Goal: Obtain resource: Obtain resource

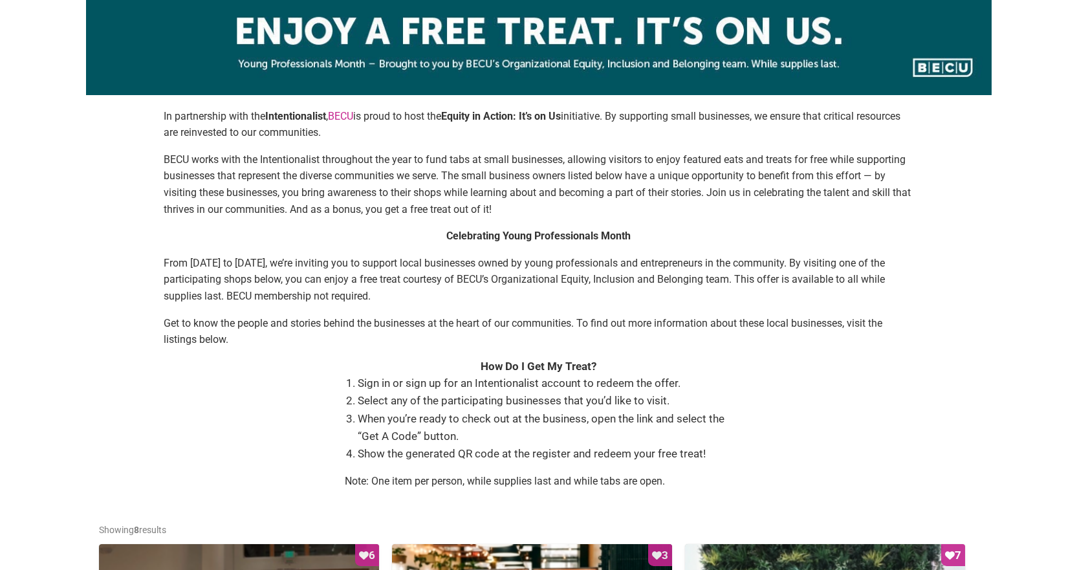
scroll to position [259, 0]
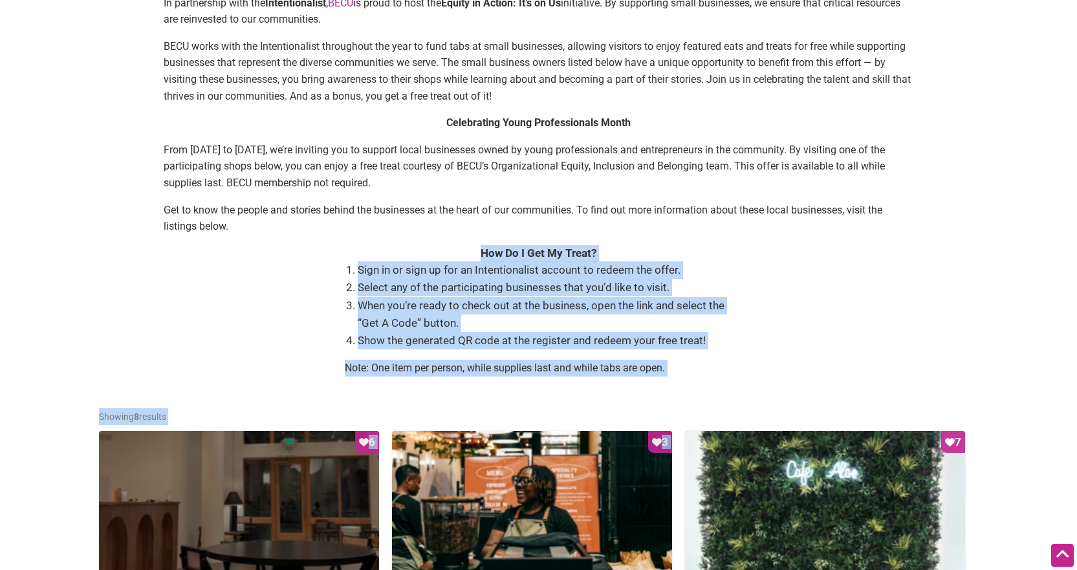
drag, startPoint x: 673, startPoint y: 308, endPoint x: 835, endPoint y: 391, distance: 182.2
click at [843, 354] on div "In partnership with the Intentionalist , [PERSON_NAME] is proud to host the Equ…" at bounding box center [539, 191] width 880 height 392
drag, startPoint x: 743, startPoint y: 225, endPoint x: 810, endPoint y: 384, distance: 172.7
click at [810, 384] on div "In partnership with the Intentionalist , [PERSON_NAME] is proud to host the Equ…" at bounding box center [539, 191] width 880 height 392
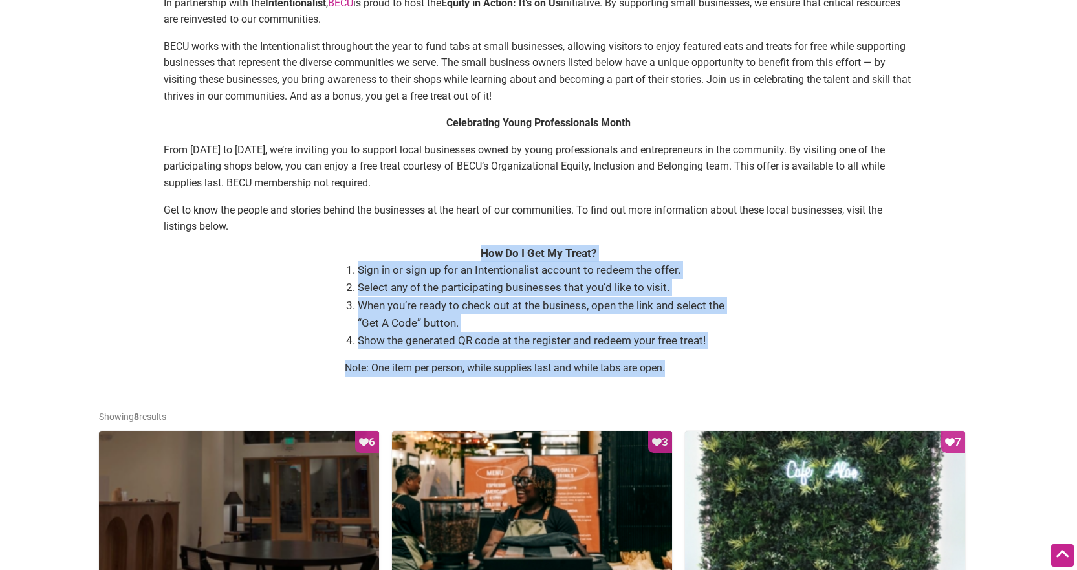
click at [810, 384] on div "In partnership with the Intentionalist , [PERSON_NAME] is proud to host the Equ…" at bounding box center [539, 191] width 880 height 392
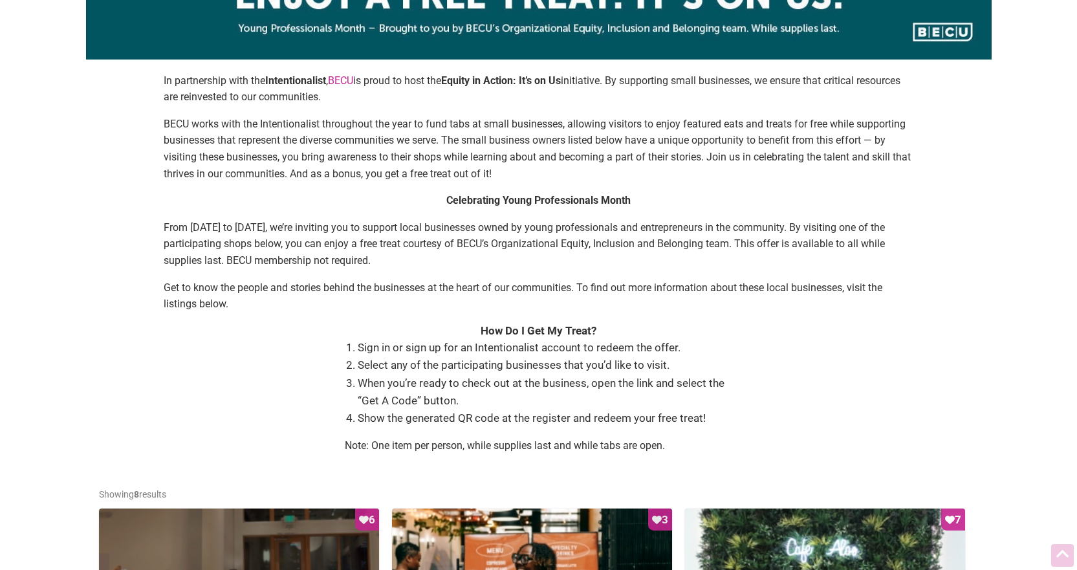
scroll to position [194, 0]
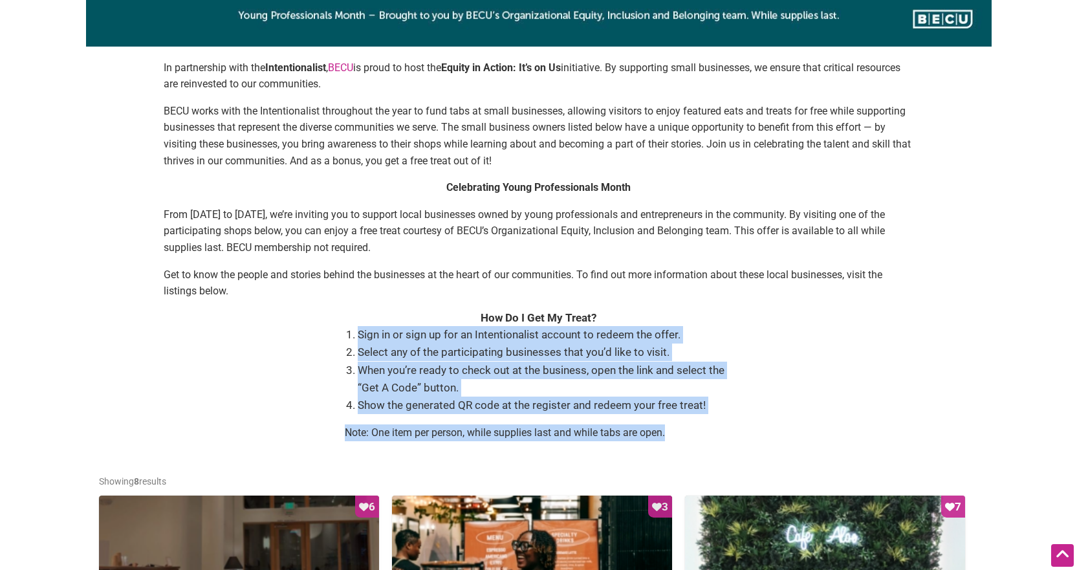
drag, startPoint x: 713, startPoint y: 435, endPoint x: 715, endPoint y: 314, distance: 121.0
click at [715, 314] on div "In partnership with the Intentionalist , [PERSON_NAME] is proud to host the Equ…" at bounding box center [539, 256] width 880 height 392
click at [715, 314] on div "How Do I Get My Treat?" at bounding box center [539, 318] width 750 height 17
drag, startPoint x: 715, startPoint y: 314, endPoint x: 733, endPoint y: 423, distance: 110.1
click at [733, 423] on div "In partnership with the Intentionalist , [PERSON_NAME] is proud to host the Equ…" at bounding box center [539, 256] width 880 height 392
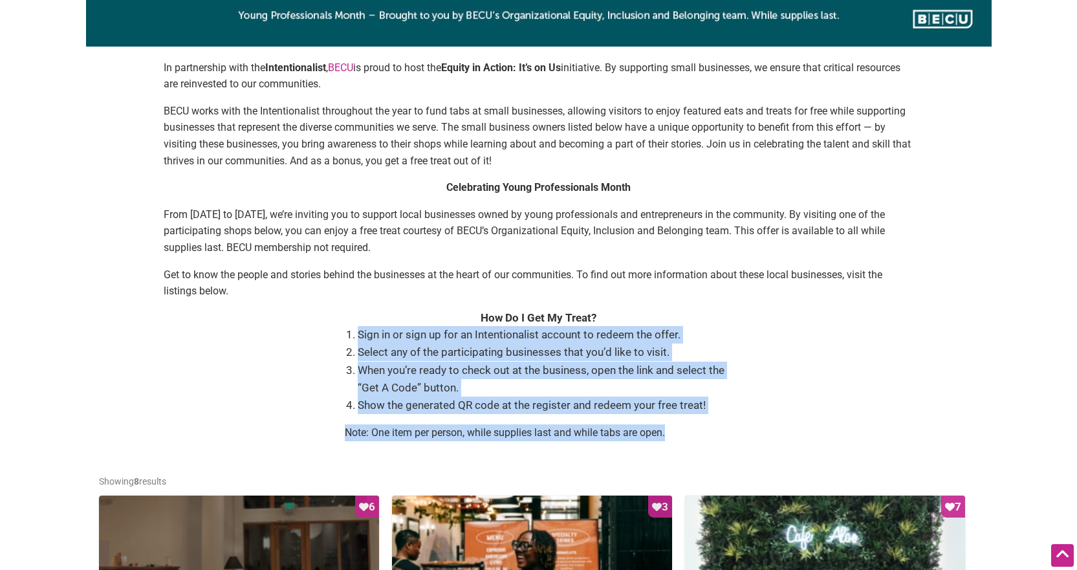
click at [733, 423] on div "In partnership with the Intentionalist , [PERSON_NAME] is proud to host the Equ…" at bounding box center [539, 256] width 880 height 392
click at [1002, 323] on body "× Menu 0 Add a Business Map Blog Store Offers Intentionalist Cards Buy Black Ca…" at bounding box center [538, 91] width 1077 height 570
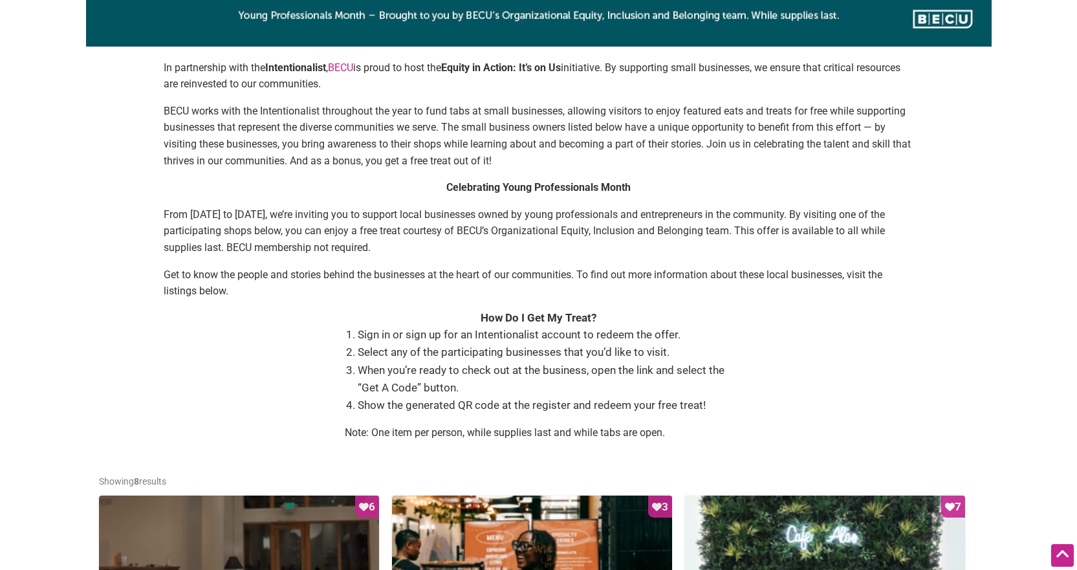
scroll to position [582, 0]
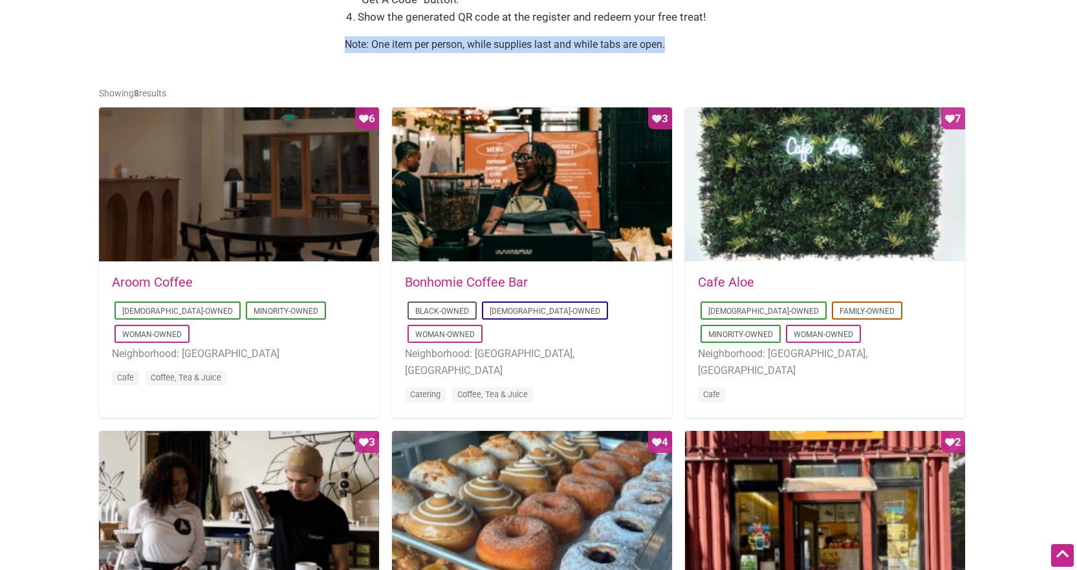
drag, startPoint x: 613, startPoint y: 53, endPoint x: 284, endPoint y: 45, distance: 329.3
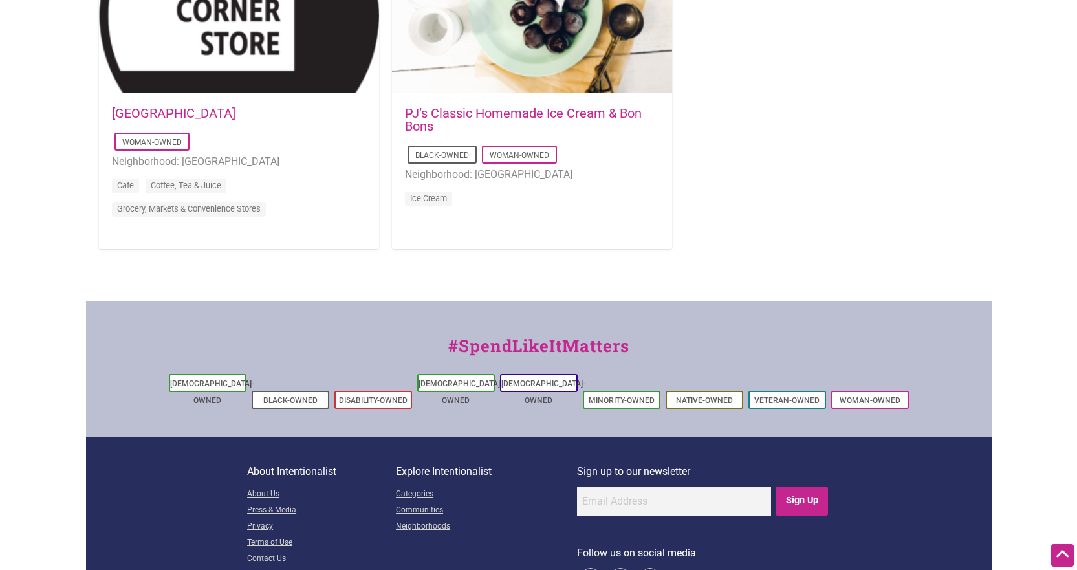
scroll to position [0, 0]
